Goal: Check status: Check status

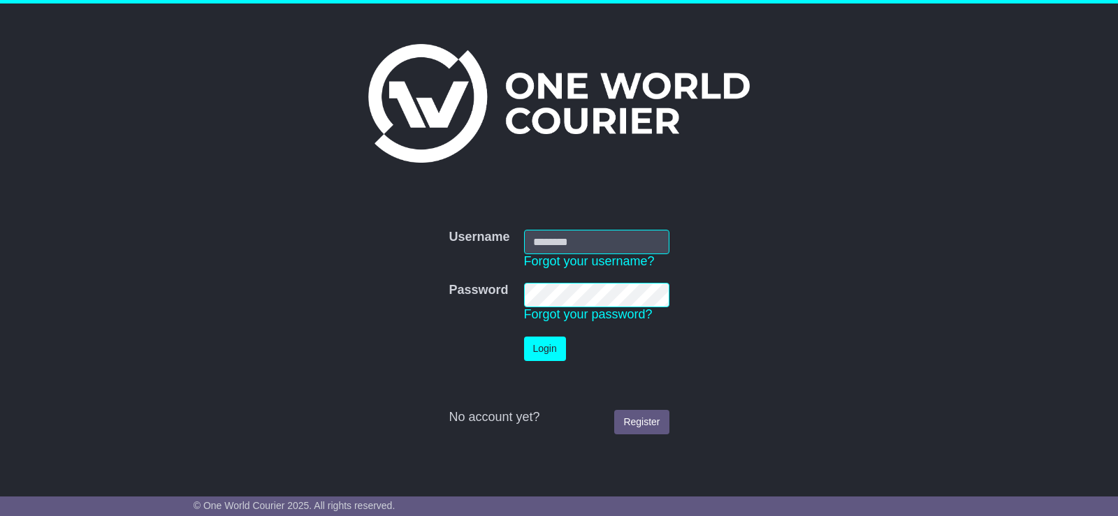
type input "**********"
click at [546, 351] on button "Login" at bounding box center [545, 349] width 42 height 24
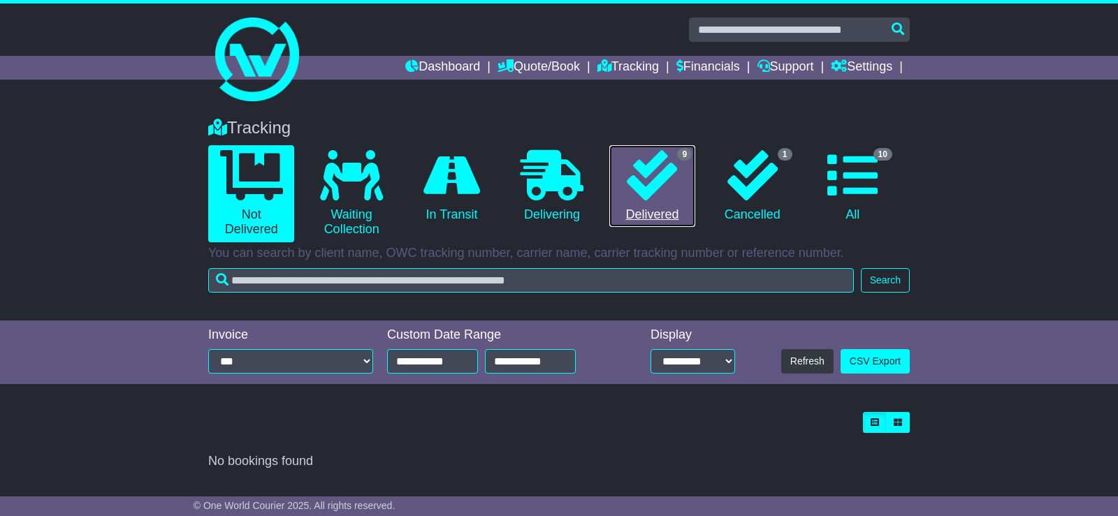
click at [692, 175] on link "9 Delivered" at bounding box center [652, 186] width 86 height 82
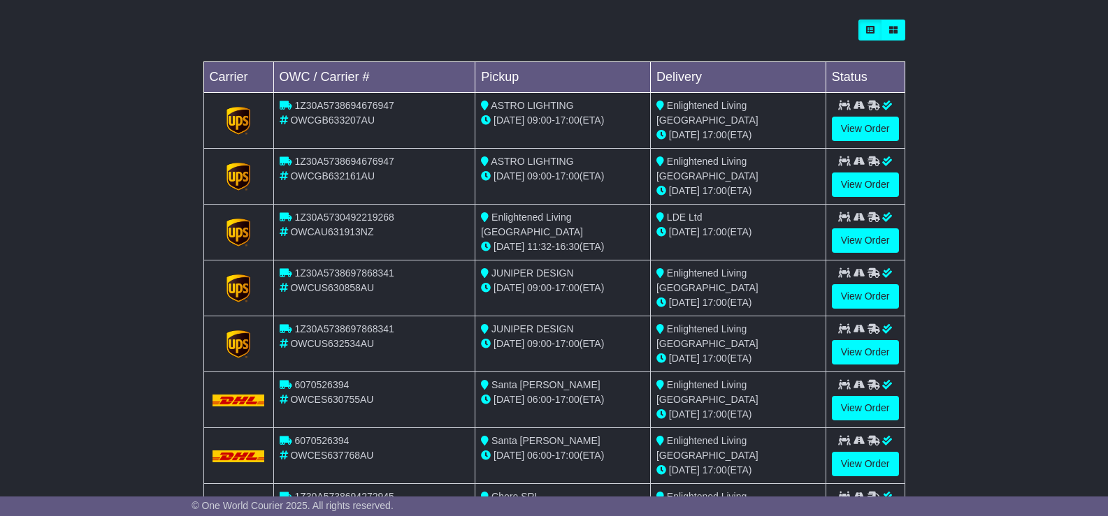
scroll to position [517, 0]
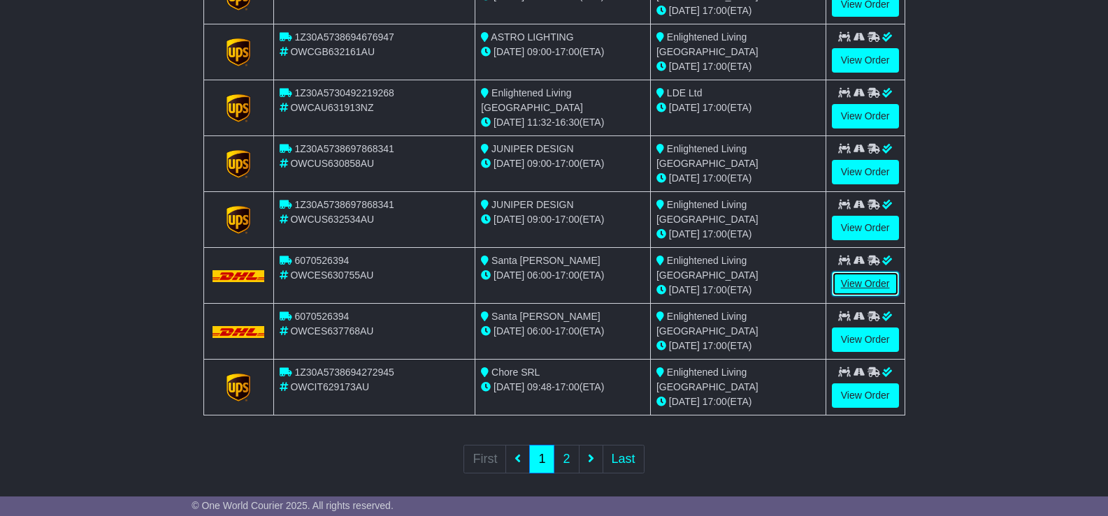
click at [877, 275] on link "View Order" at bounding box center [865, 284] width 67 height 24
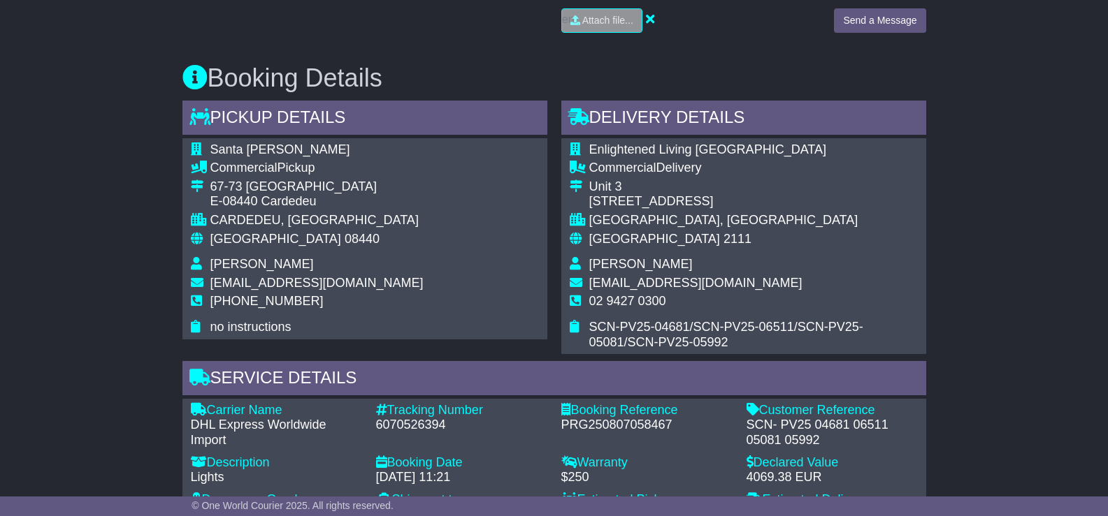
scroll to position [769, 0]
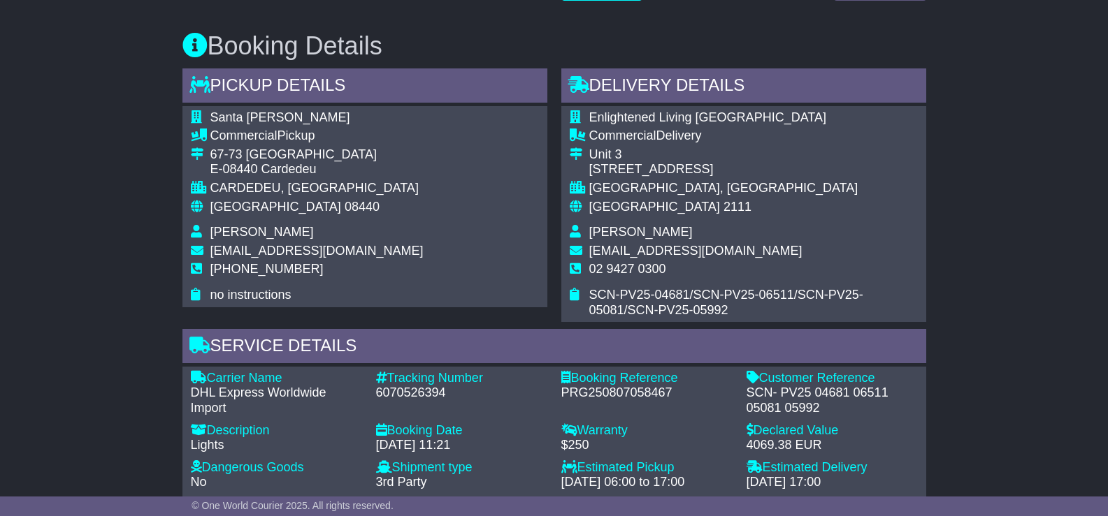
click at [416, 387] on div "6070526394" at bounding box center [461, 393] width 171 height 15
copy div "6070526394"
